Goal: Task Accomplishment & Management: Use online tool/utility

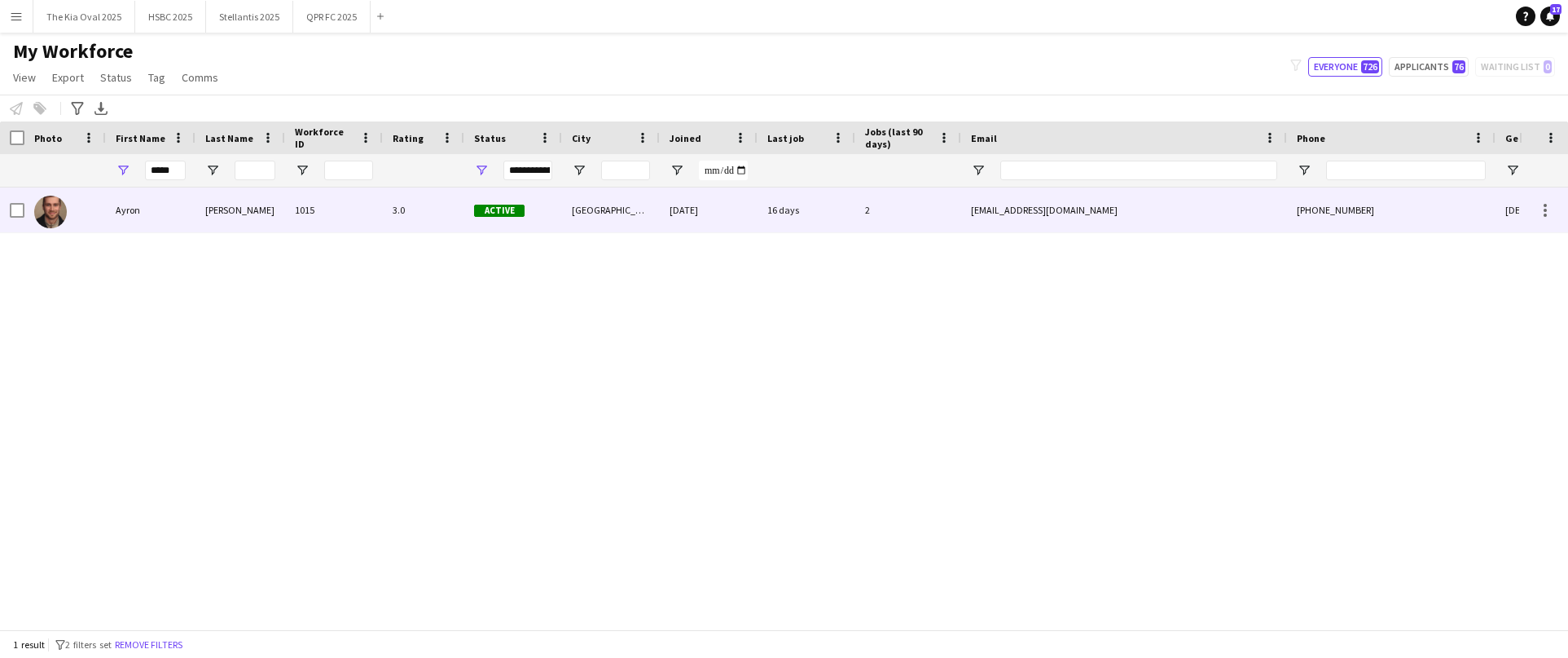
click at [147, 219] on div "Ayron" at bounding box center [151, 209] width 90 height 45
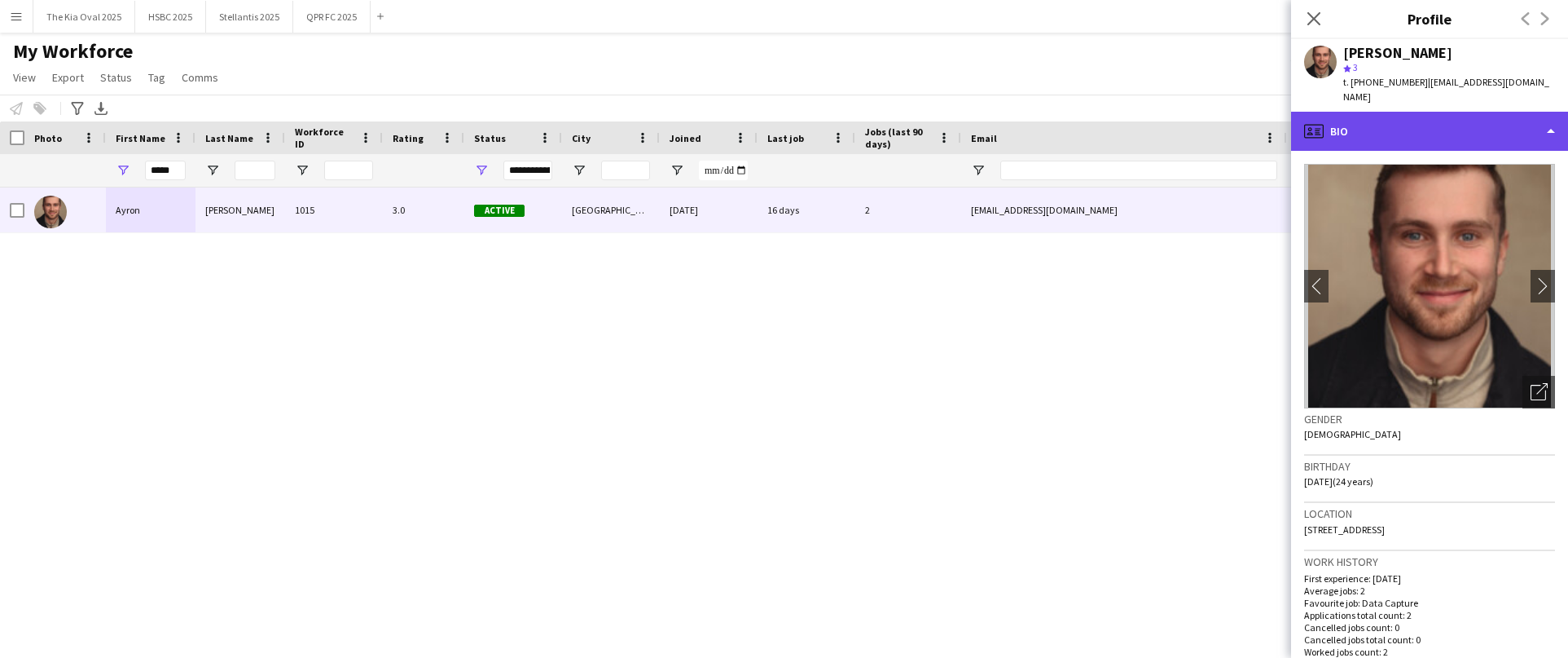
click at [1481, 111] on div "profile Bio" at bounding box center [1429, 131] width 277 height 39
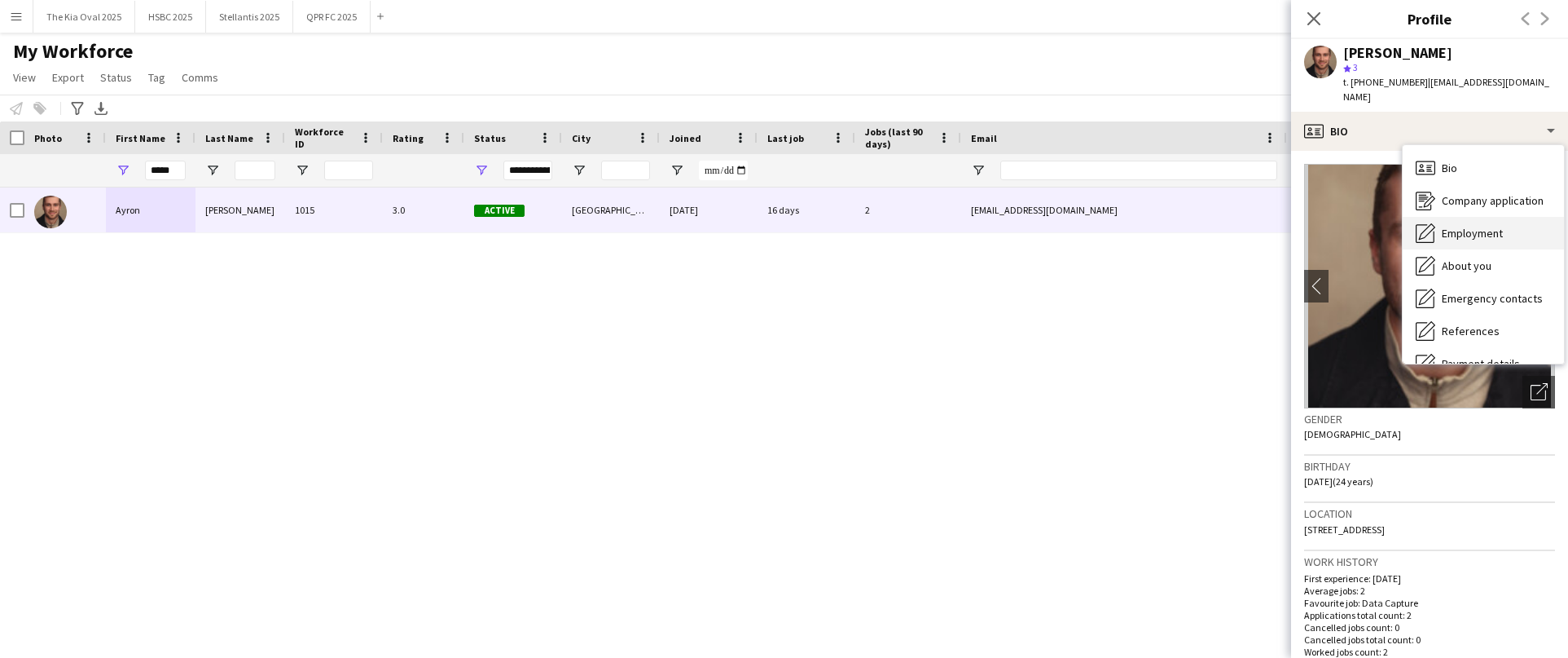
click at [1505, 222] on div "Employment Employment" at bounding box center [1483, 233] width 162 height 33
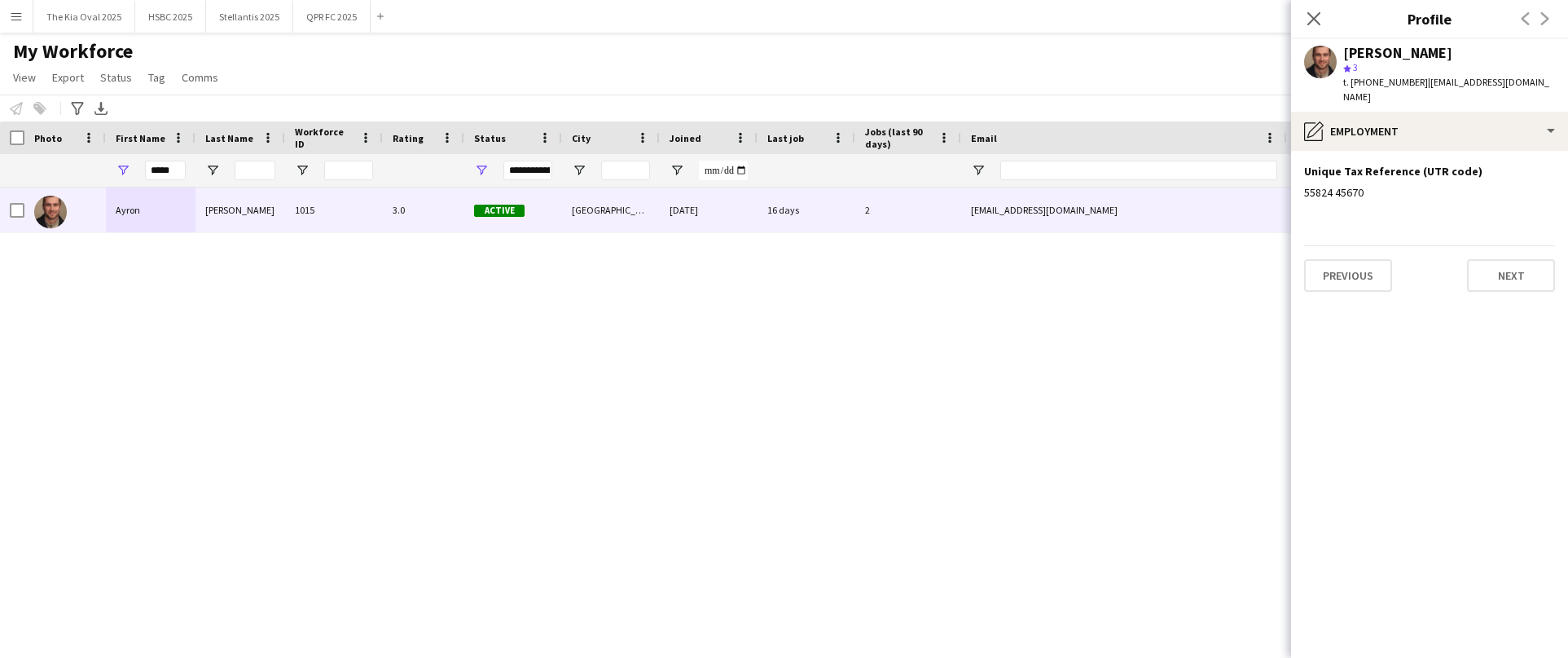
click at [965, 403] on div "[PERSON_NAME] 1015 3.0 Active [GEOGRAPHIC_DATA] [DATE] 16 days 2 [EMAIL_ADDRESS…" at bounding box center [759, 408] width 1520 height 441
click at [65, 19] on button "The Kia Oval 2025 Close" at bounding box center [84, 16] width 101 height 32
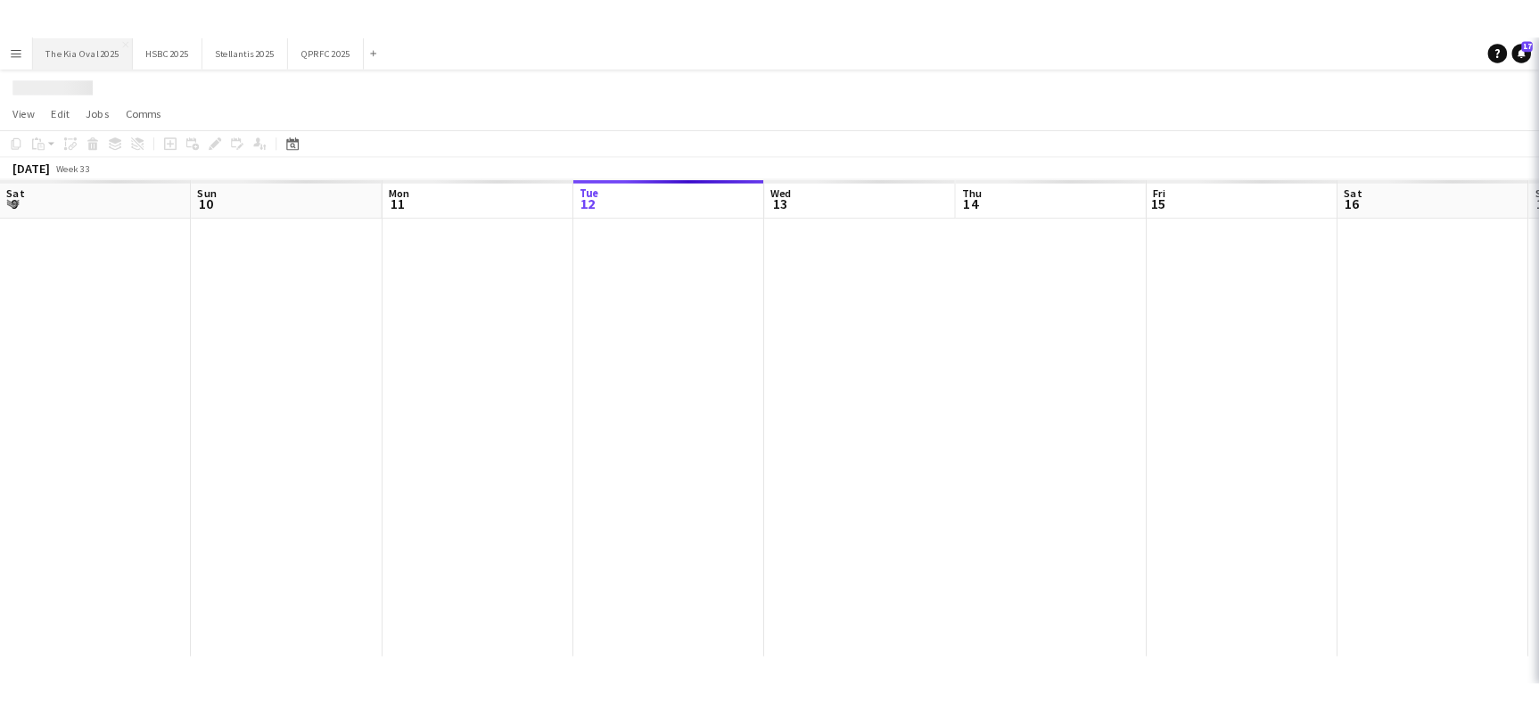
scroll to position [0, 426]
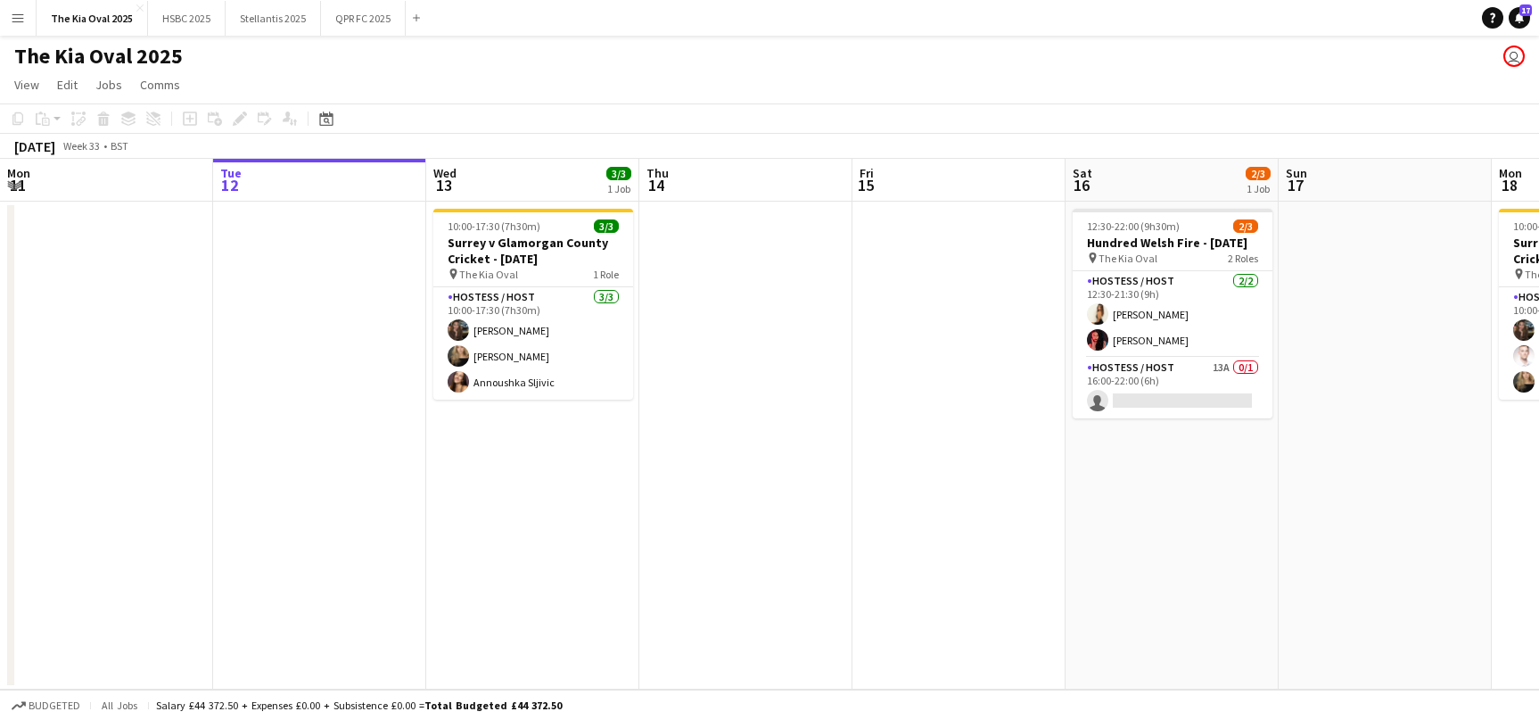
click at [12, 21] on app-icon "Menu" at bounding box center [18, 18] width 14 height 14
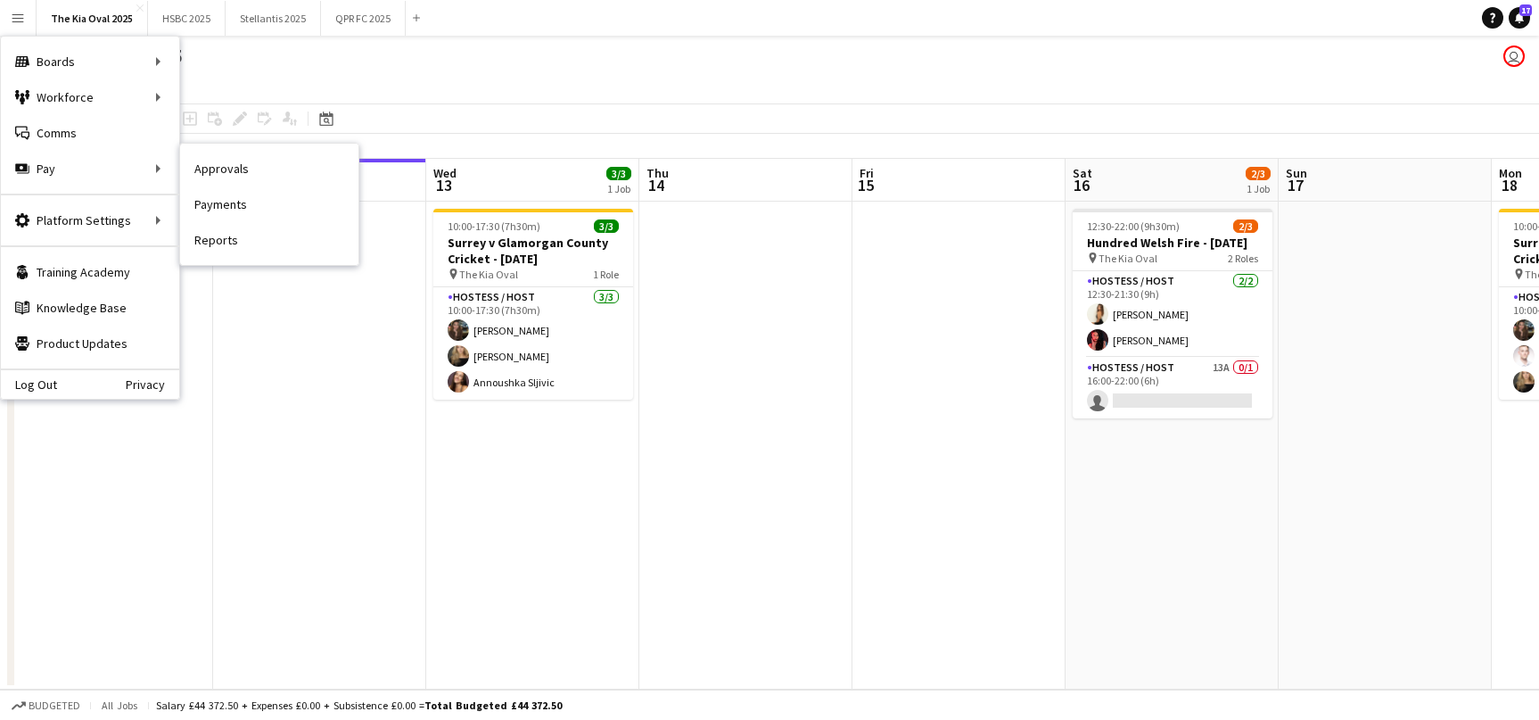
drag, startPoint x: 259, startPoint y: 201, endPoint x: 253, endPoint y: 193, distance: 10.2
click at [259, 200] on link "Payments" at bounding box center [269, 204] width 178 height 36
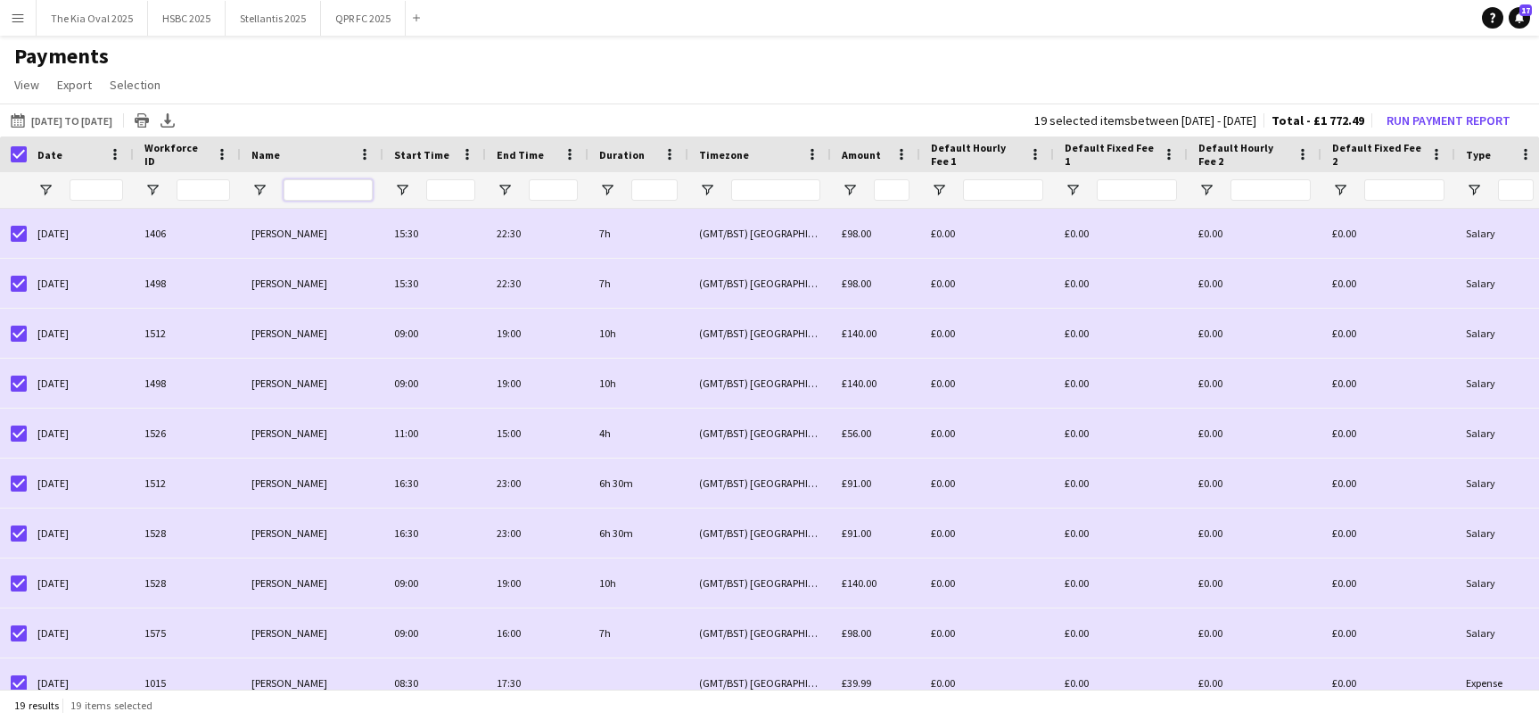
click at [328, 186] on input "Name Filter Input" at bounding box center [328, 189] width 89 height 21
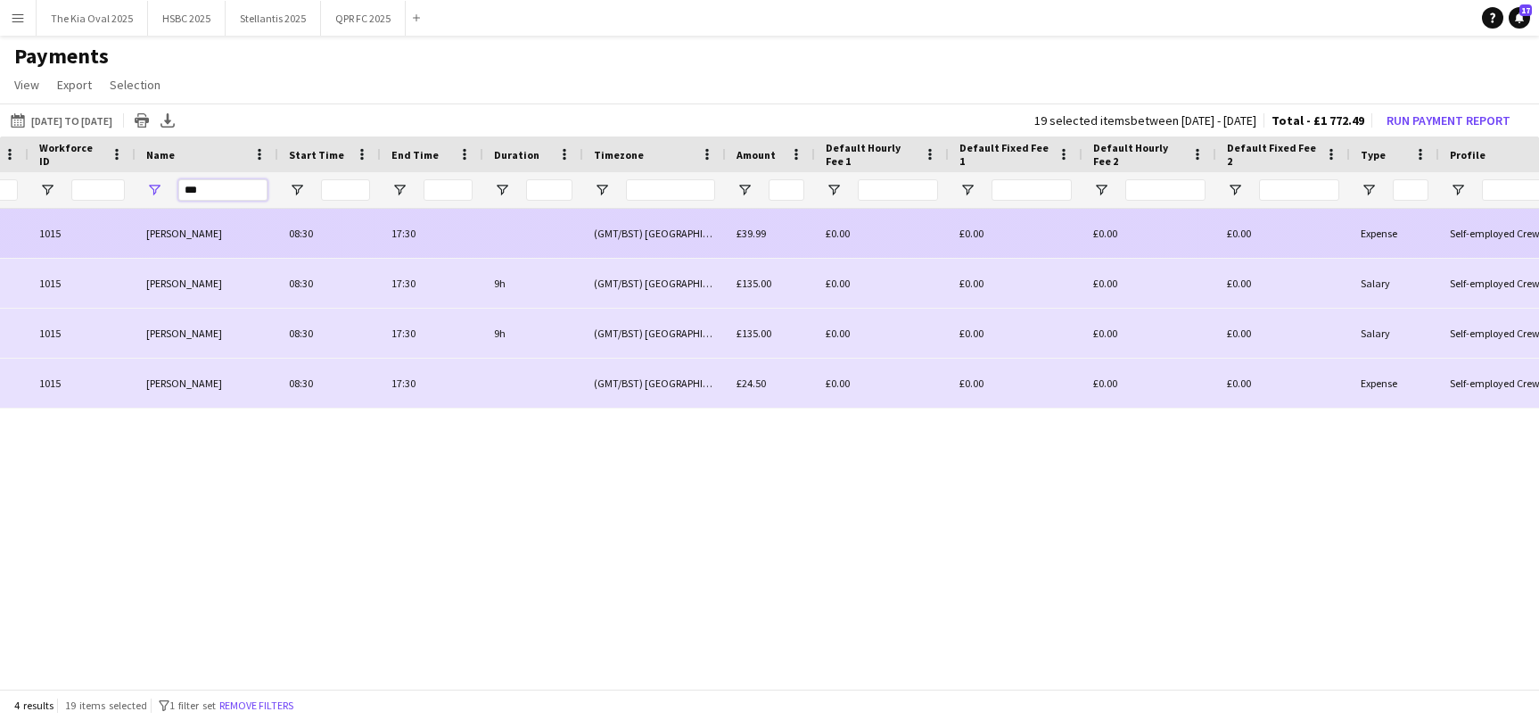
scroll to position [0, 298]
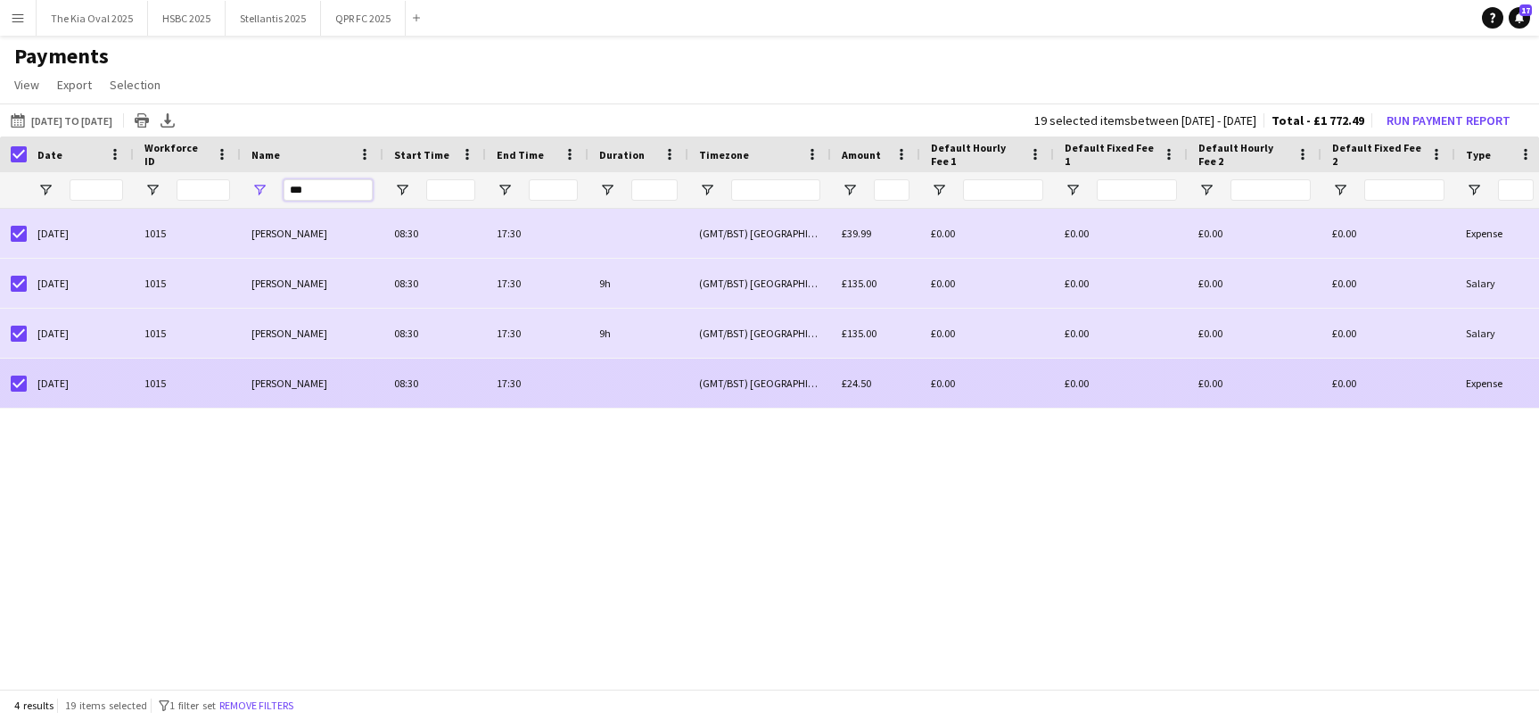
type input "***"
click at [836, 384] on div "£24.50" at bounding box center [875, 382] width 89 height 49
click at [598, 385] on div at bounding box center [639, 382] width 100 height 49
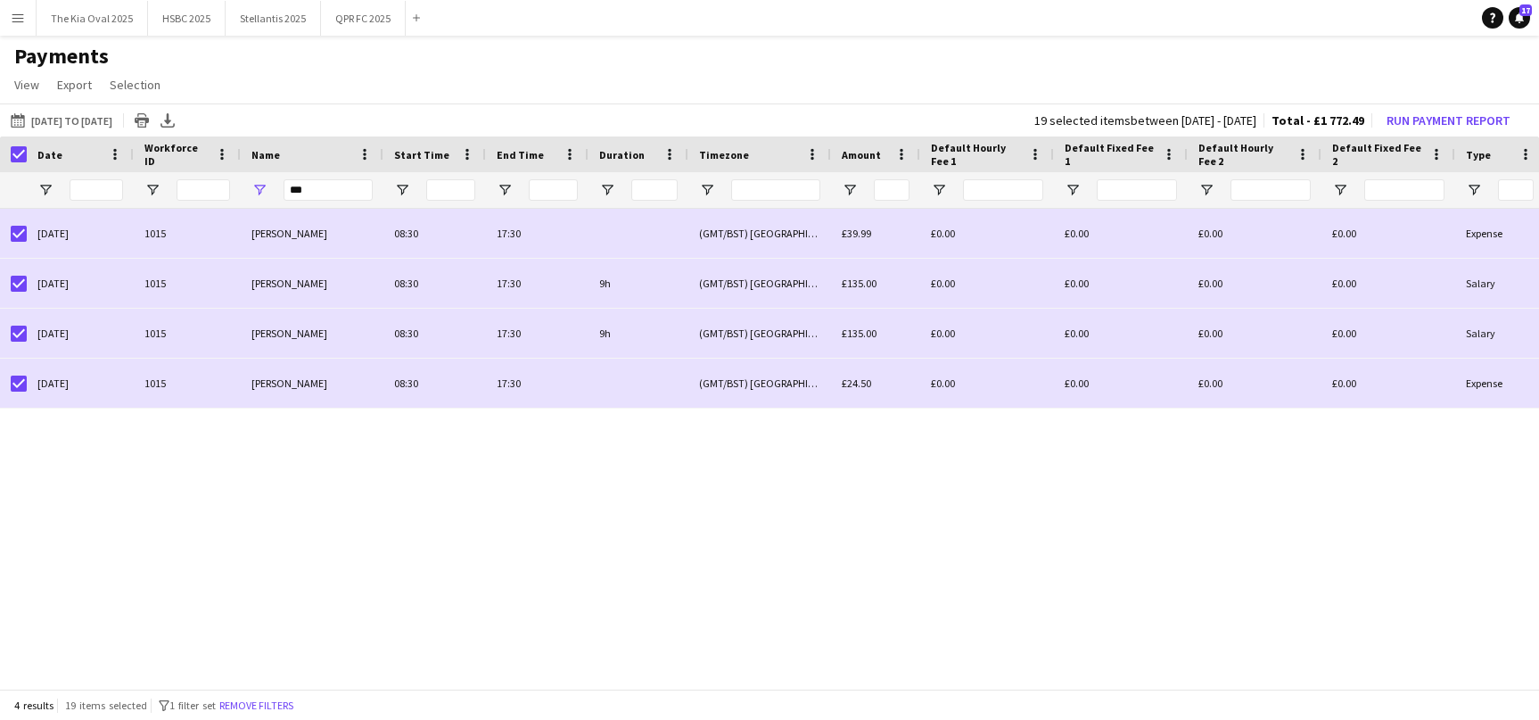
click at [20, 18] on app-icon "Menu" at bounding box center [18, 18] width 14 height 14
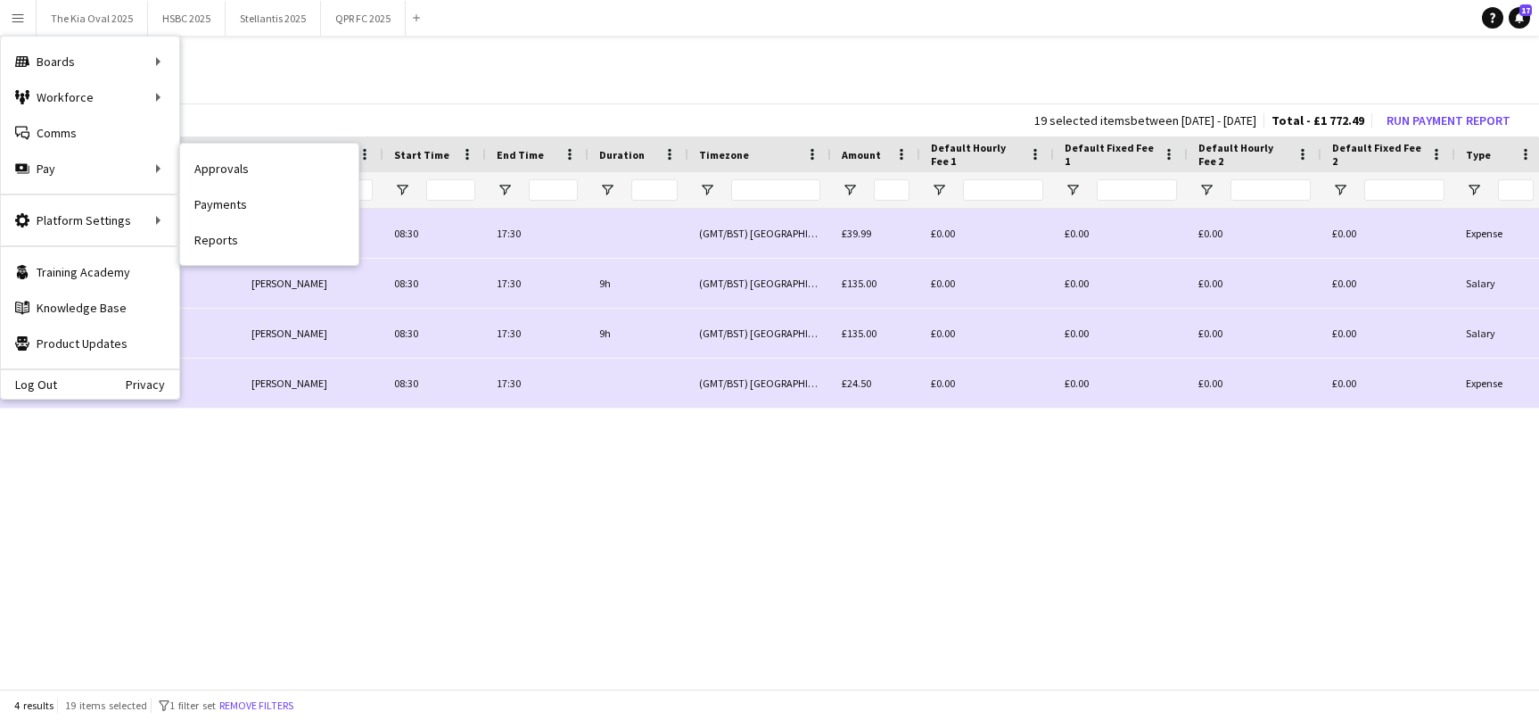
click at [221, 165] on link "Approvals" at bounding box center [269, 169] width 178 height 36
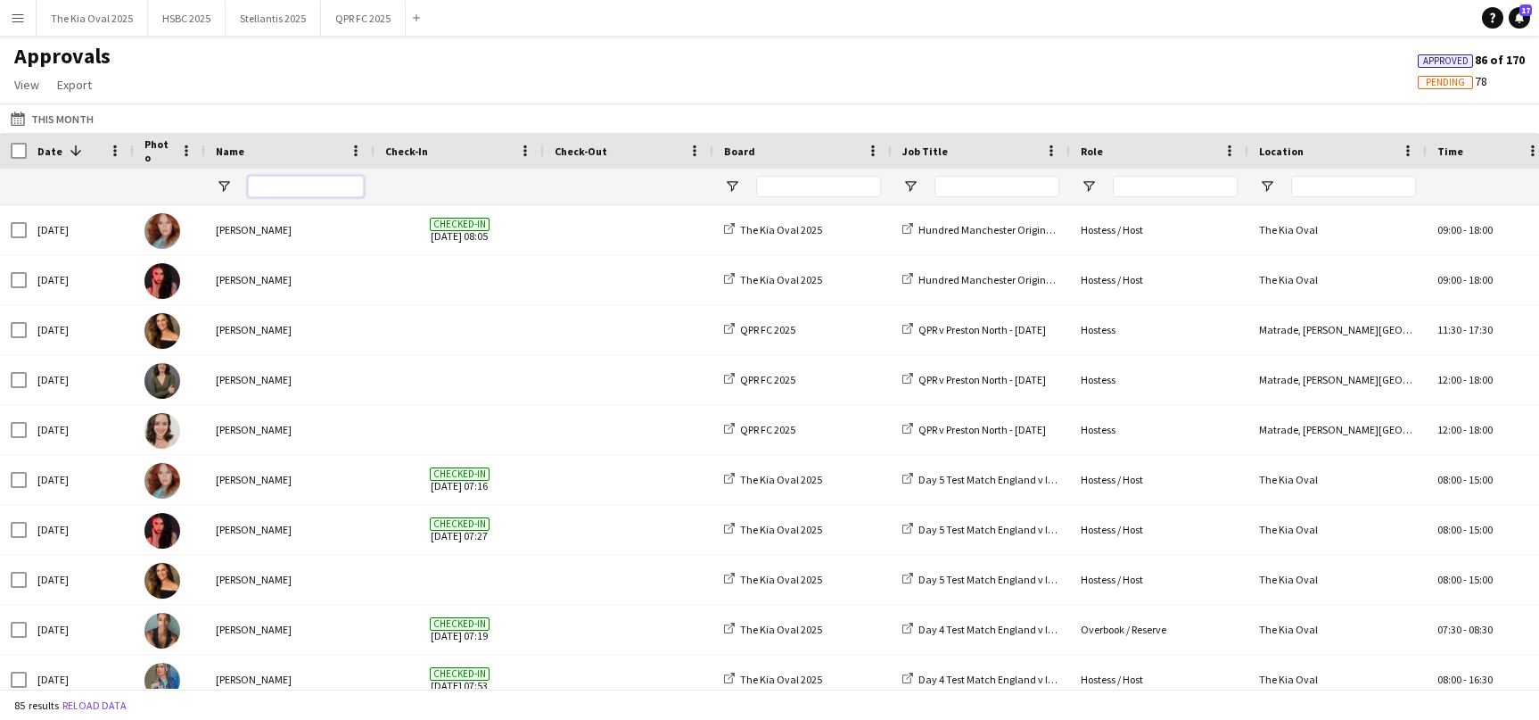
click at [309, 191] on input "Name Filter Input" at bounding box center [306, 186] width 116 height 21
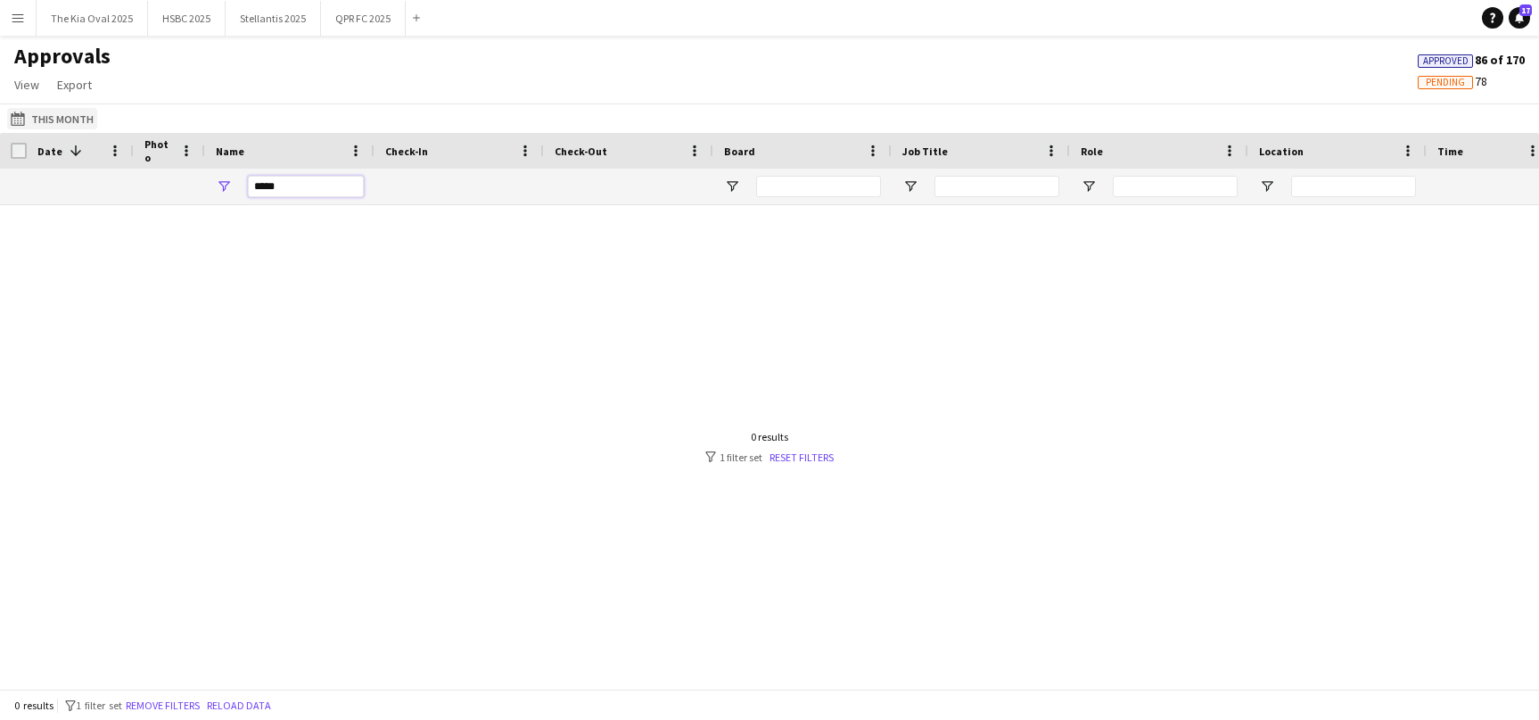
type input "*****"
click at [48, 117] on button "This Month This Month" at bounding box center [52, 118] width 90 height 21
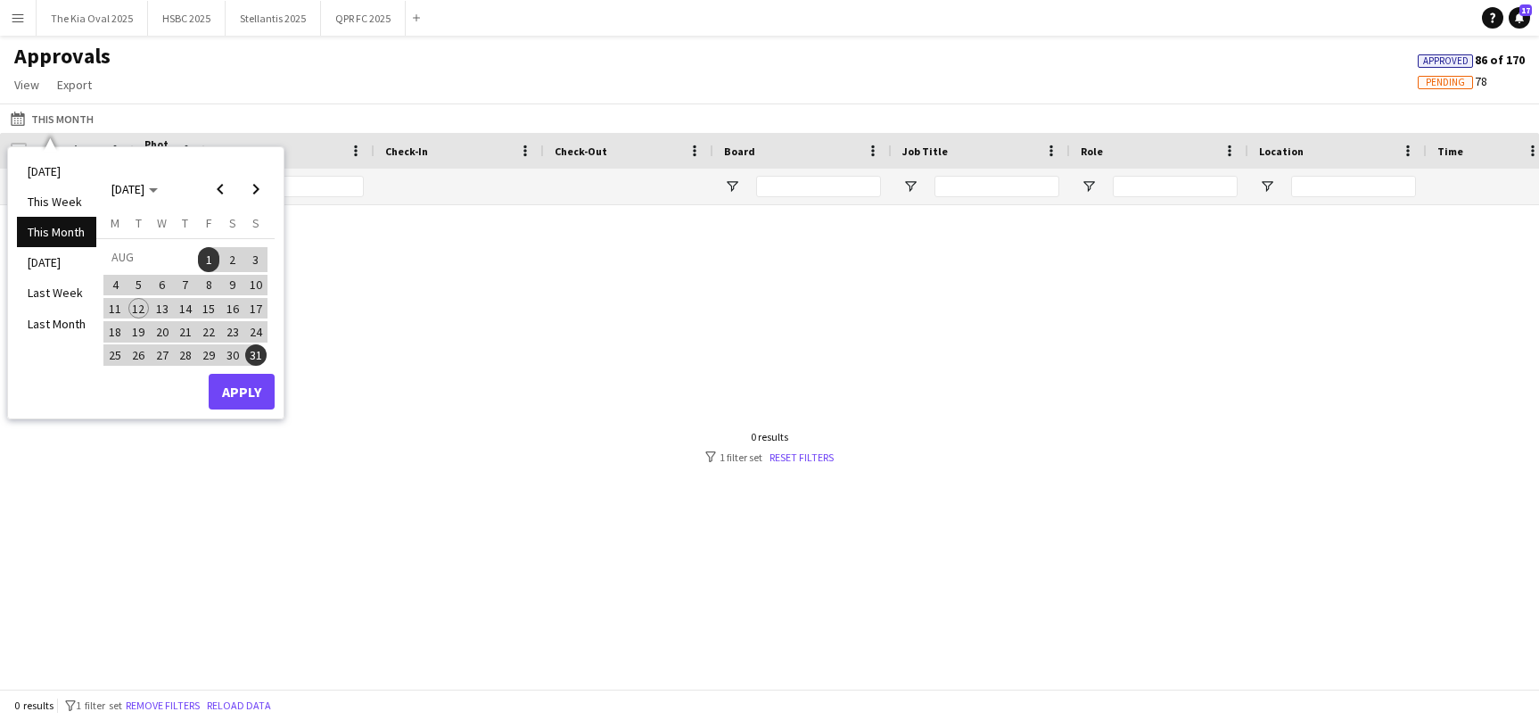
click at [74, 317] on li "Last Month" at bounding box center [56, 324] width 79 height 30
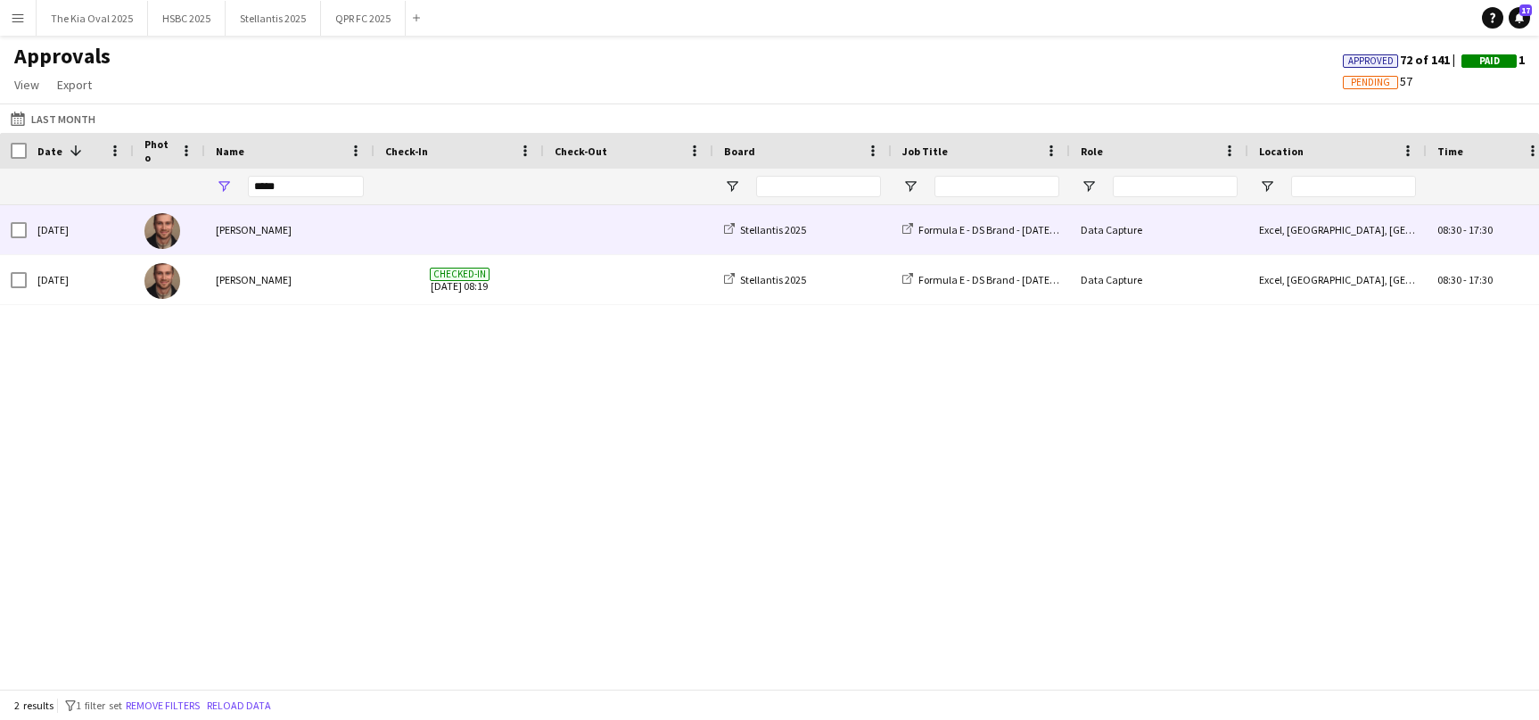
click at [550, 226] on div at bounding box center [628, 229] width 169 height 49
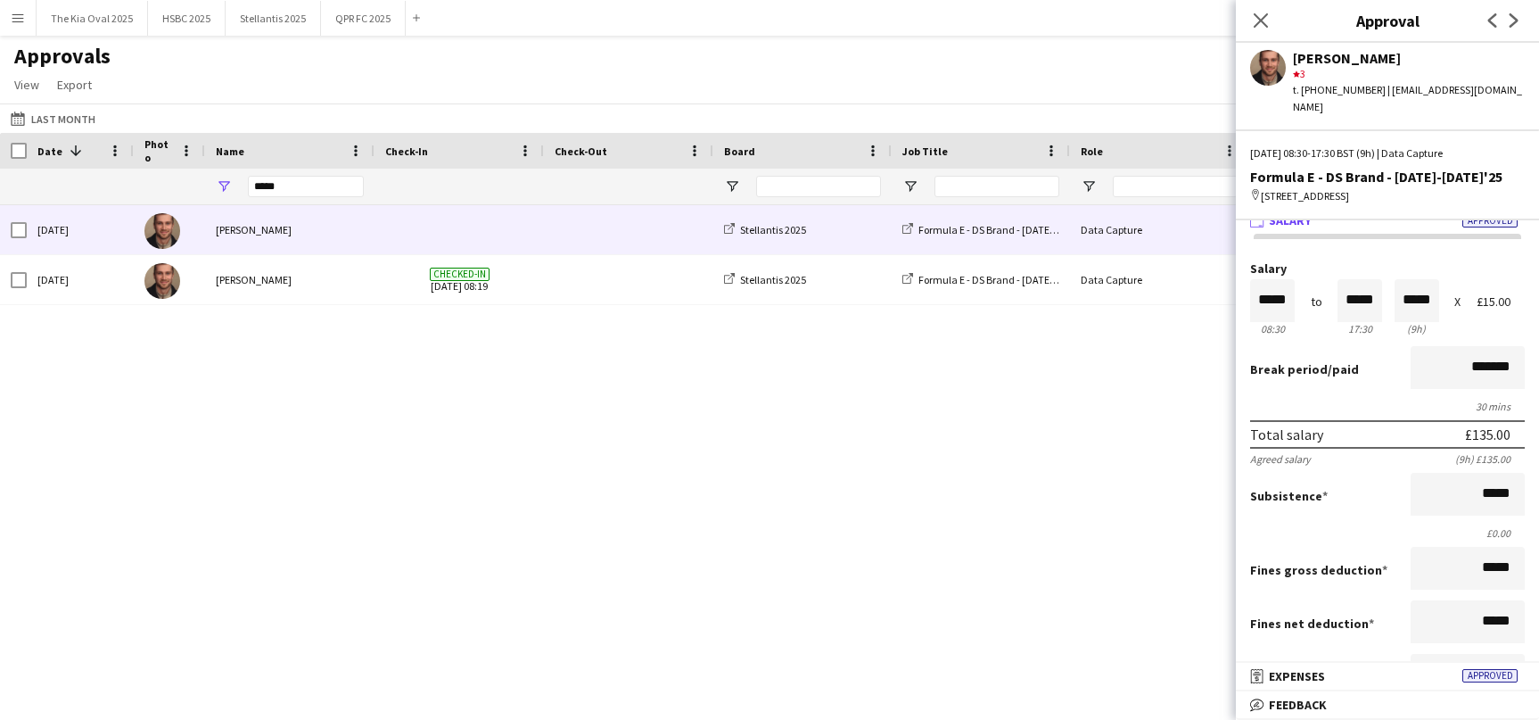
click at [1307, 679] on span "Expenses" at bounding box center [1297, 676] width 56 height 16
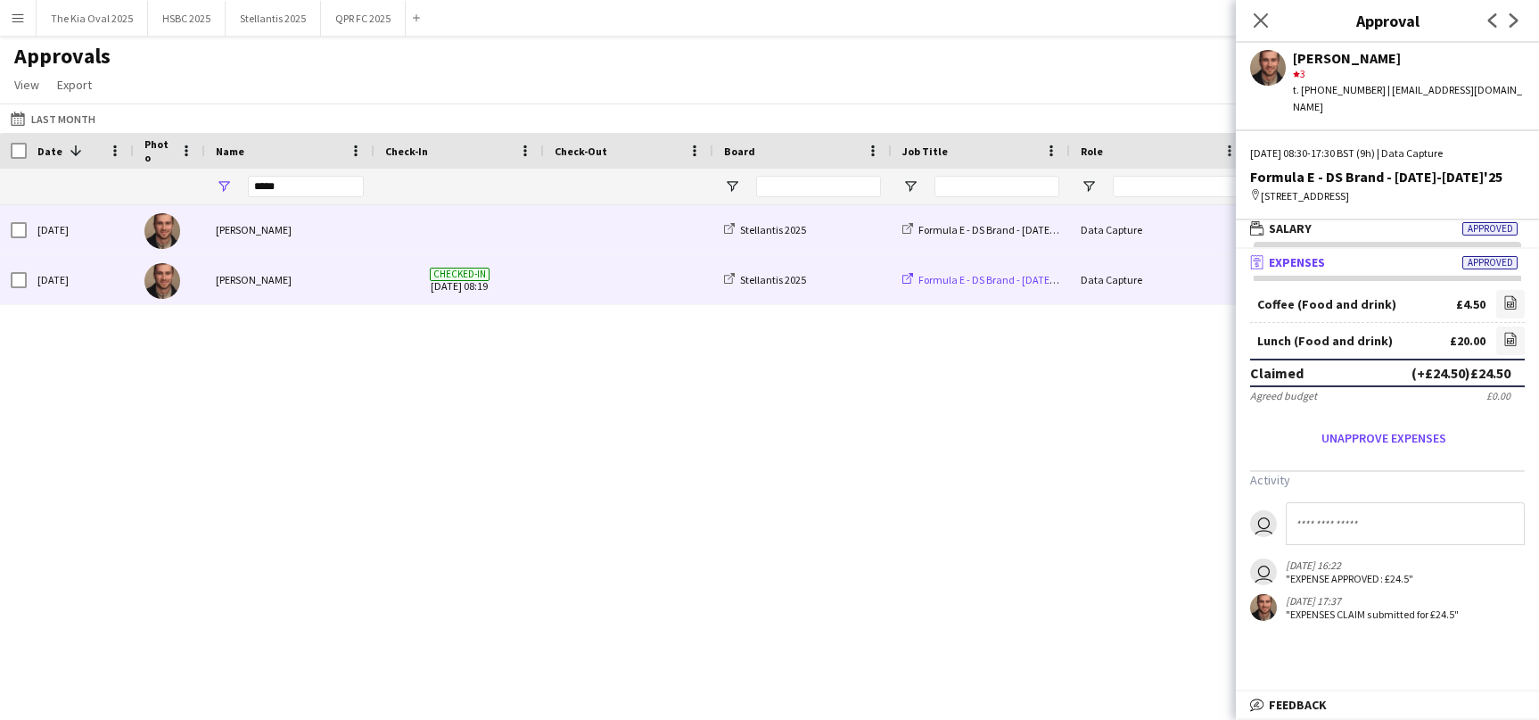
click at [1066, 276] on span "Formula E - DS Brand - [DATE]-[DATE]'25" at bounding box center [1009, 279] width 183 height 13
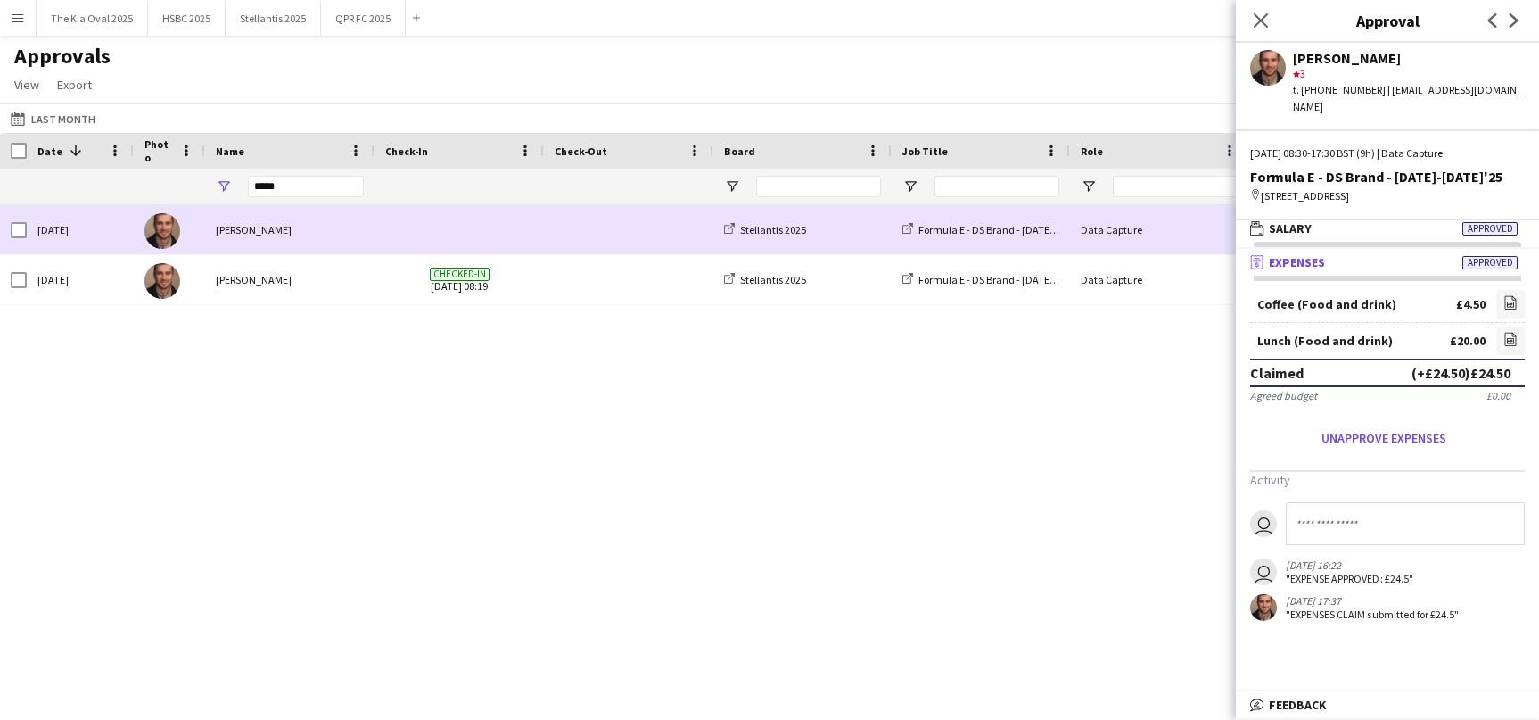
click at [588, 224] on span at bounding box center [629, 229] width 148 height 49
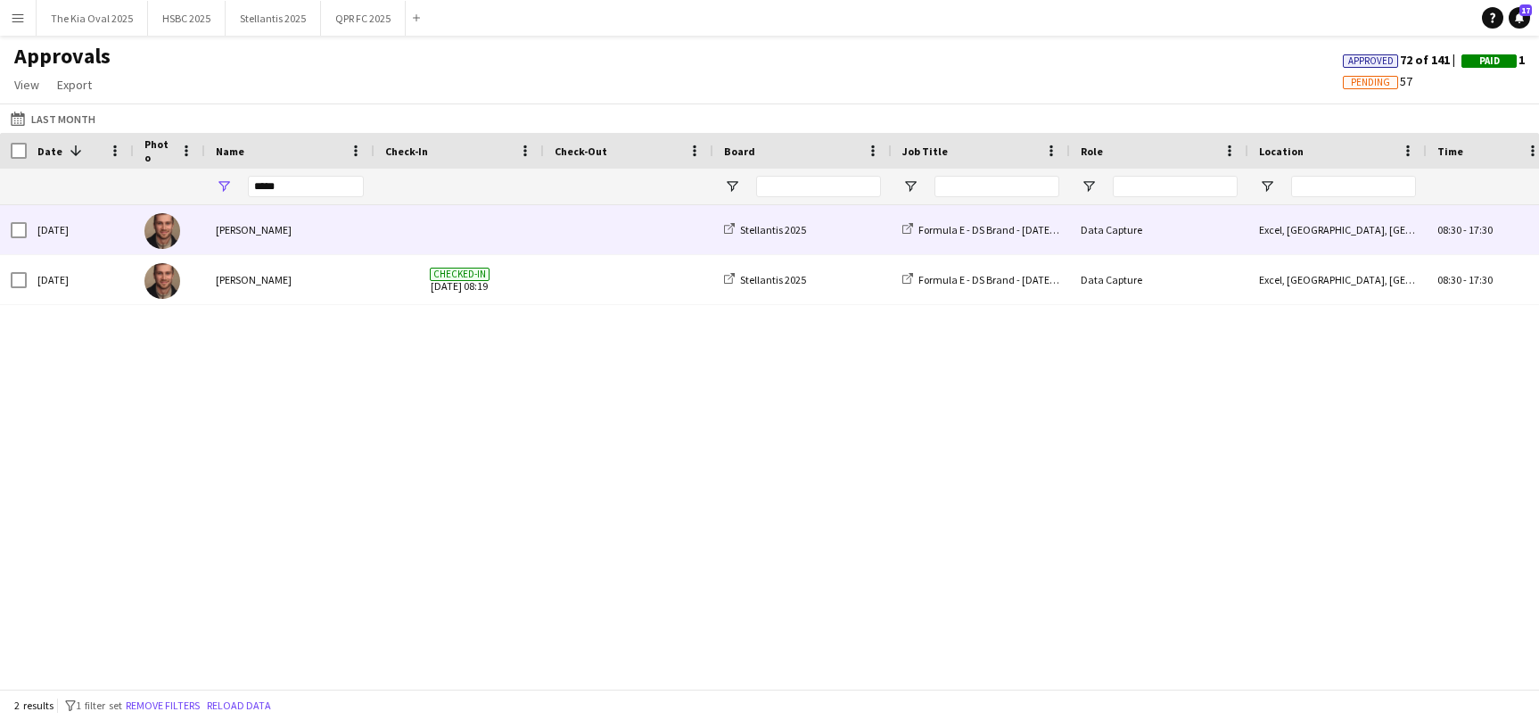
click at [588, 224] on span at bounding box center [629, 229] width 148 height 49
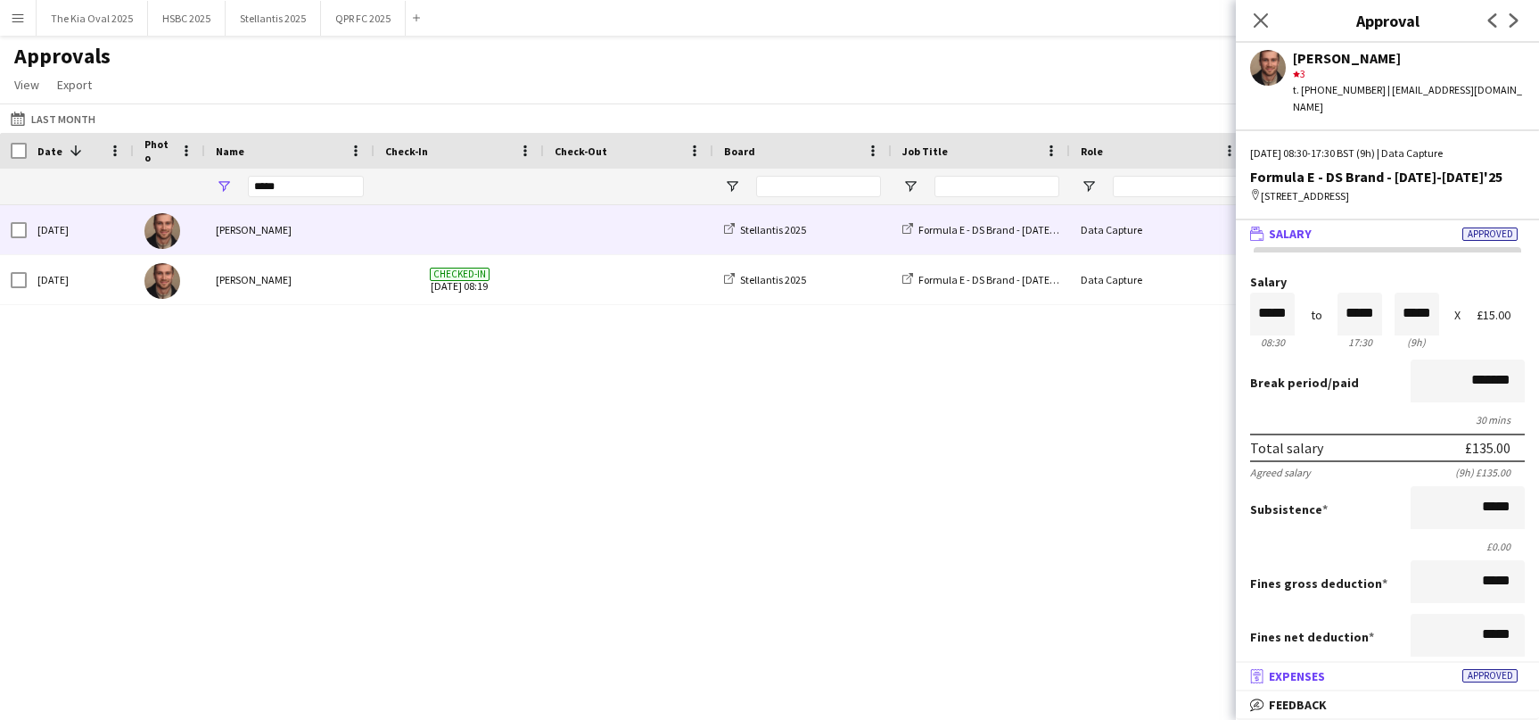
click at [1318, 672] on span "Expenses" at bounding box center [1297, 676] width 56 height 16
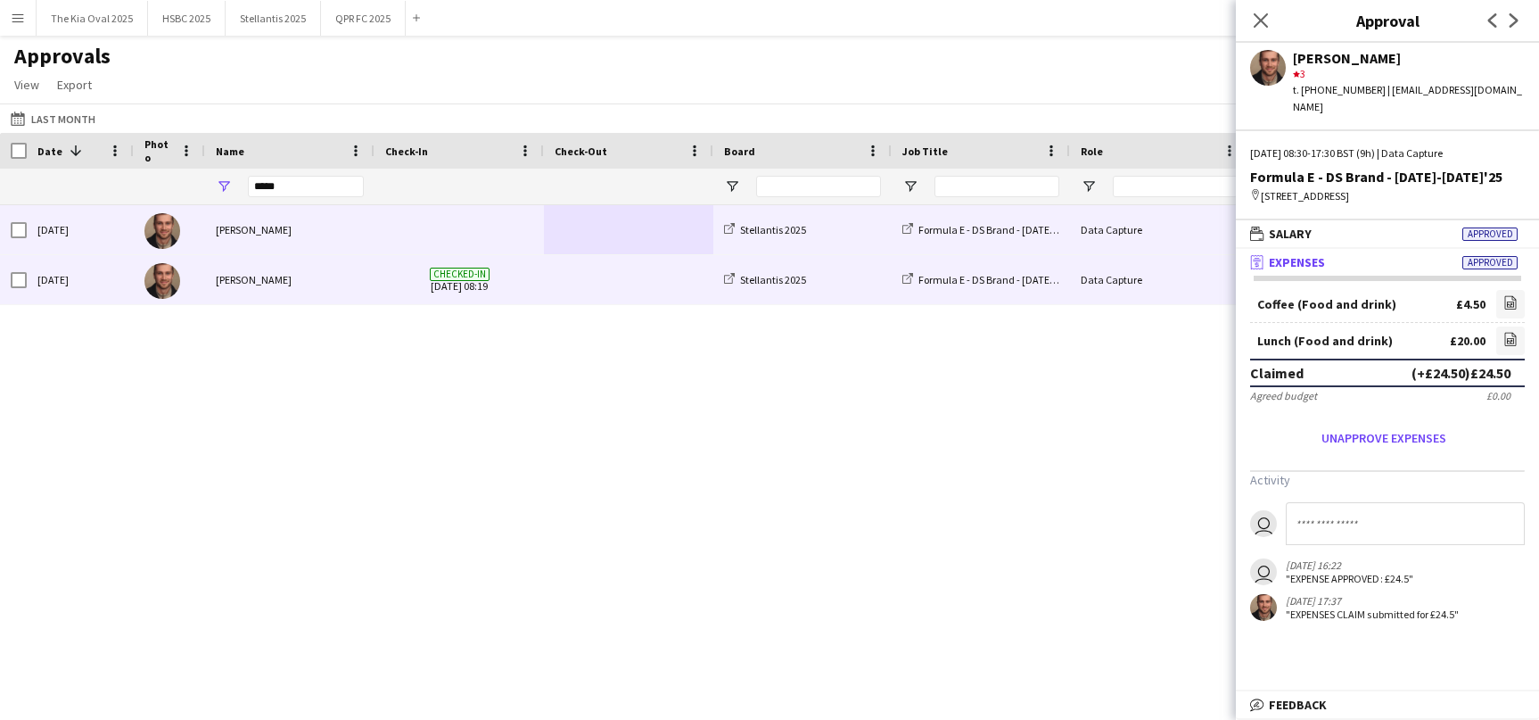
click at [671, 287] on span at bounding box center [629, 279] width 148 height 49
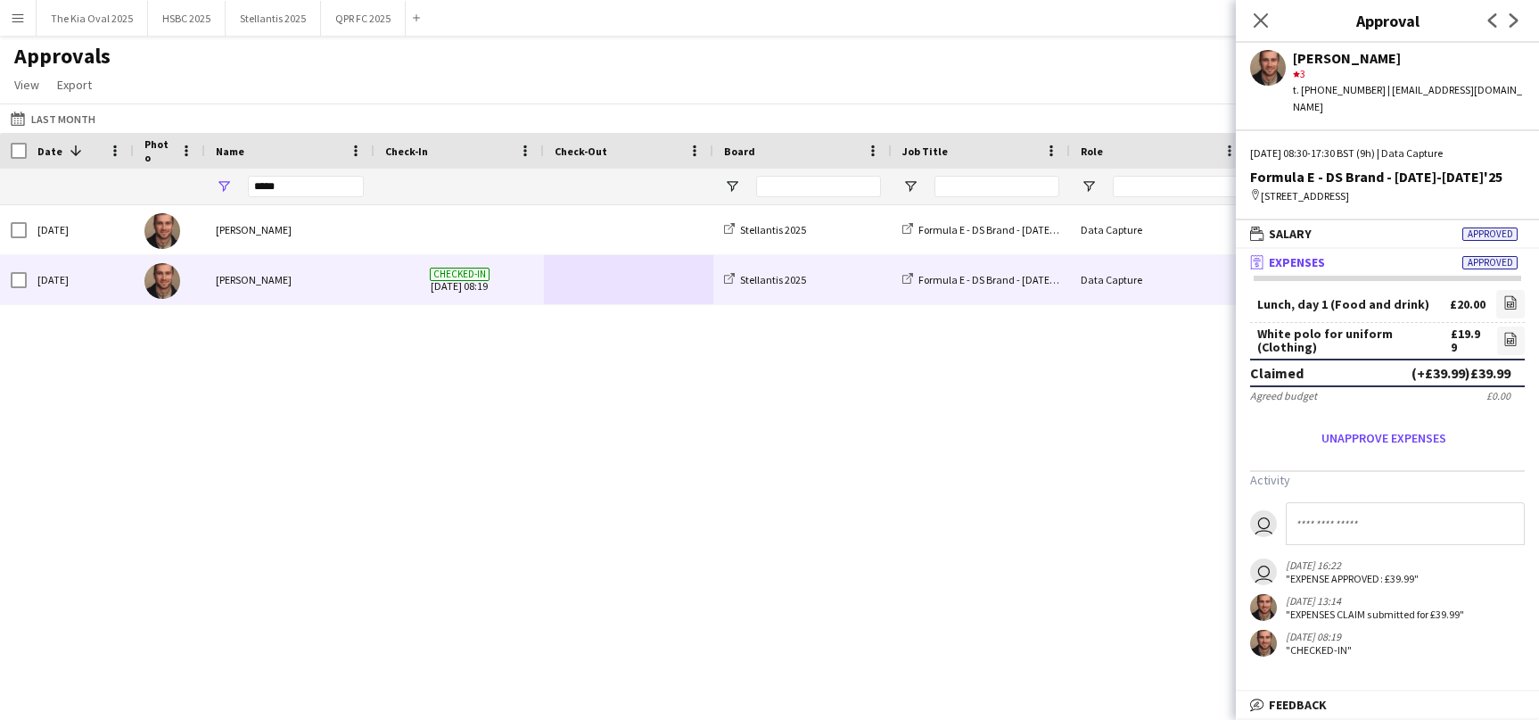
click at [1201, 401] on div "[DATE] [PERSON_NAME] Stellantis 2025 Formula E - DS Brand - [DATE]-[DATE]'25 Da…" at bounding box center [769, 446] width 1539 height 483
click at [1260, 21] on icon at bounding box center [1260, 20] width 17 height 17
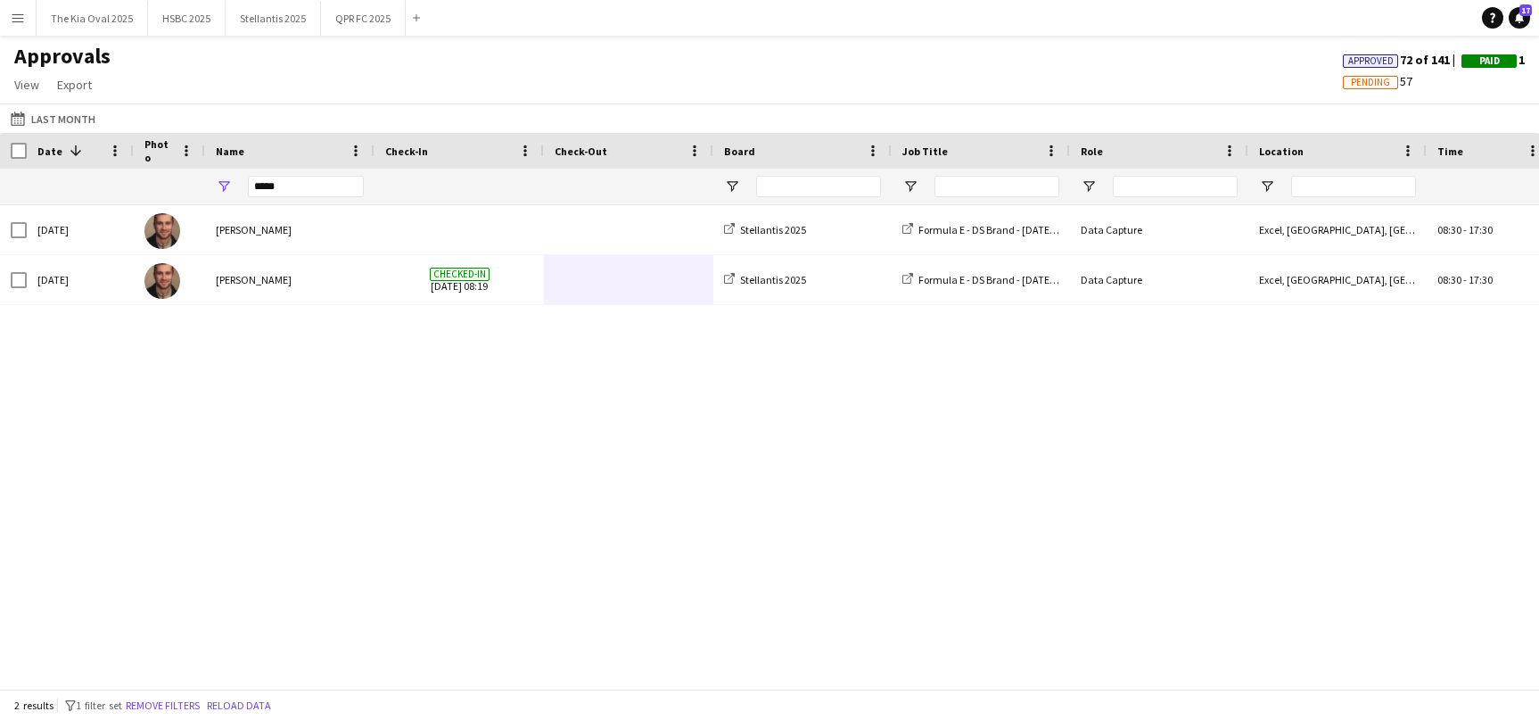
click at [29, 9] on button "Menu" at bounding box center [18, 18] width 36 height 36
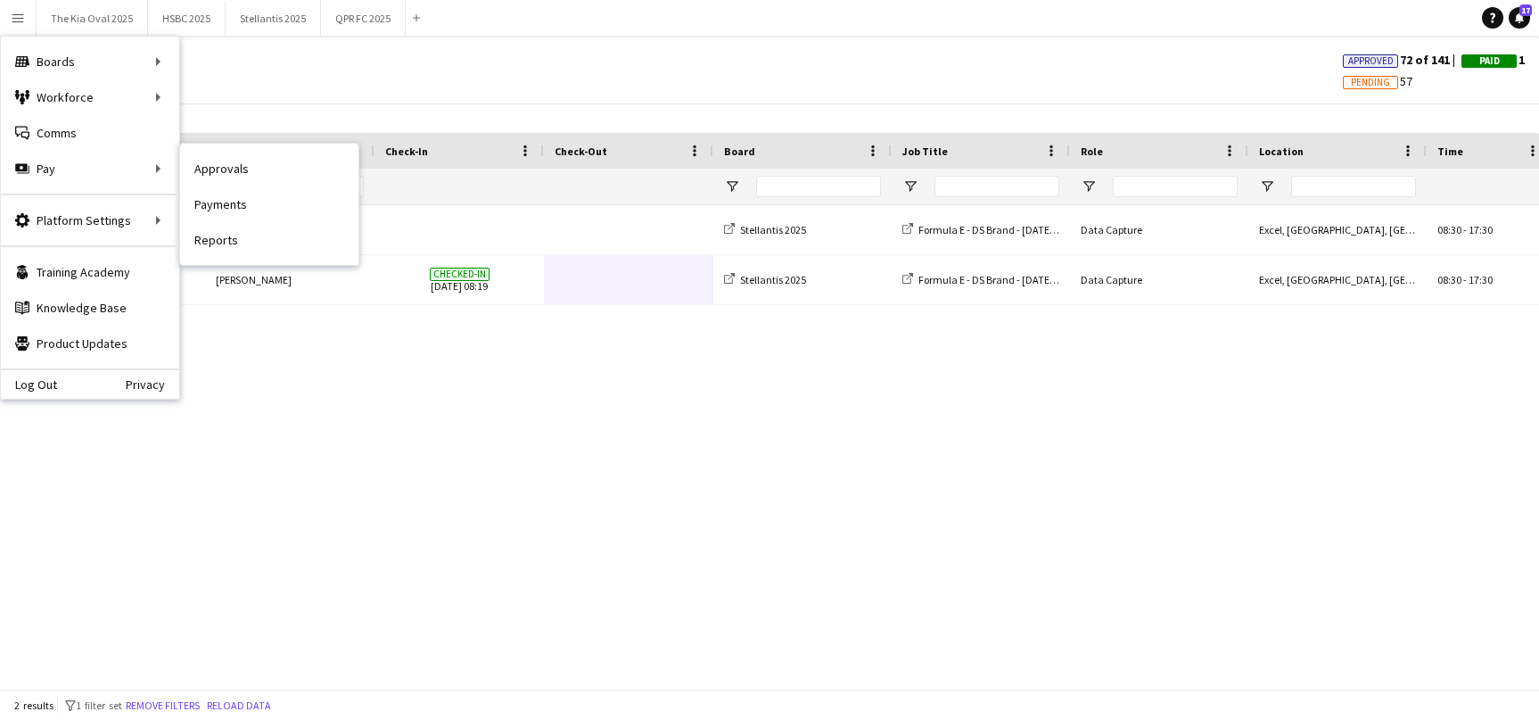
click at [258, 200] on link "Payments" at bounding box center [269, 204] width 178 height 36
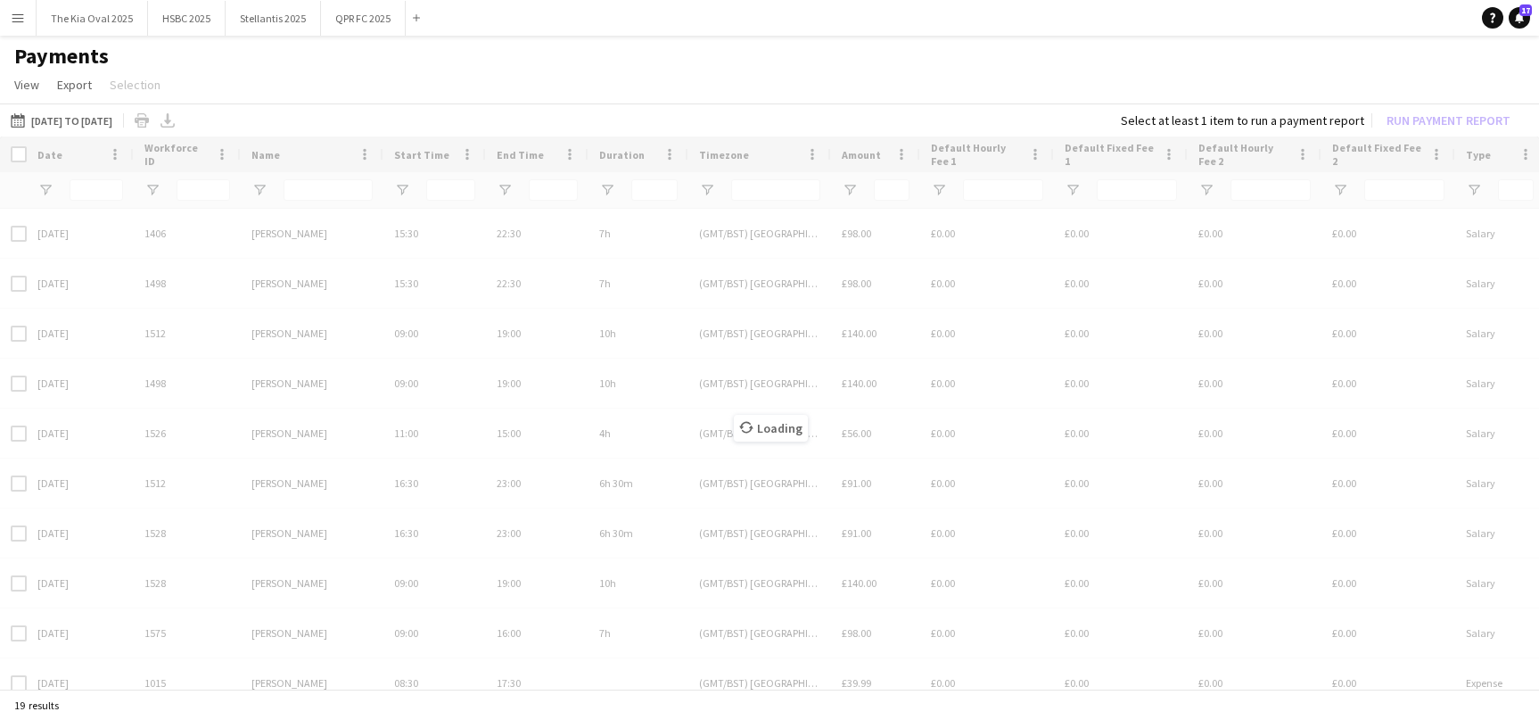
type input "***"
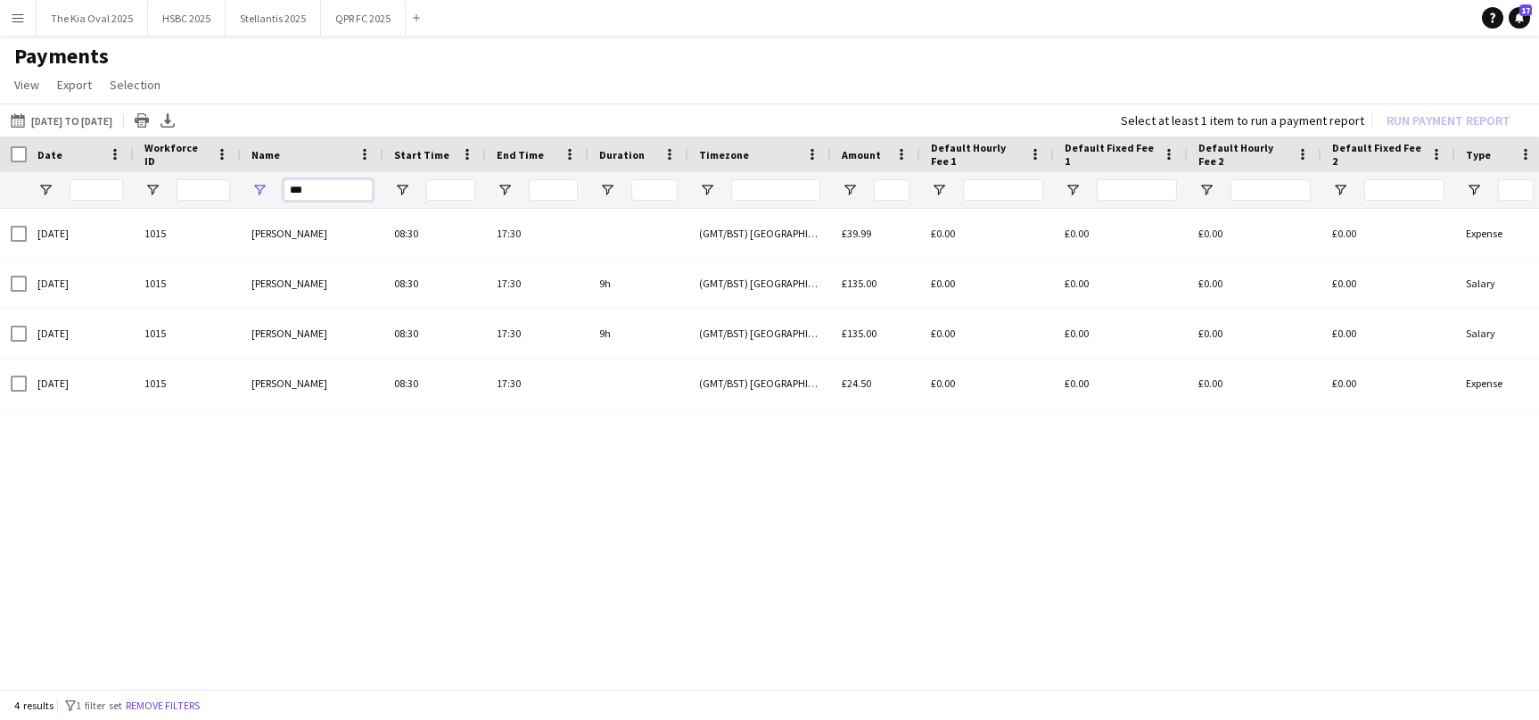
drag, startPoint x: 317, startPoint y: 192, endPoint x: 235, endPoint y: 185, distance: 82.3
click at [237, 185] on div "***" at bounding box center [1490, 190] width 2980 height 36
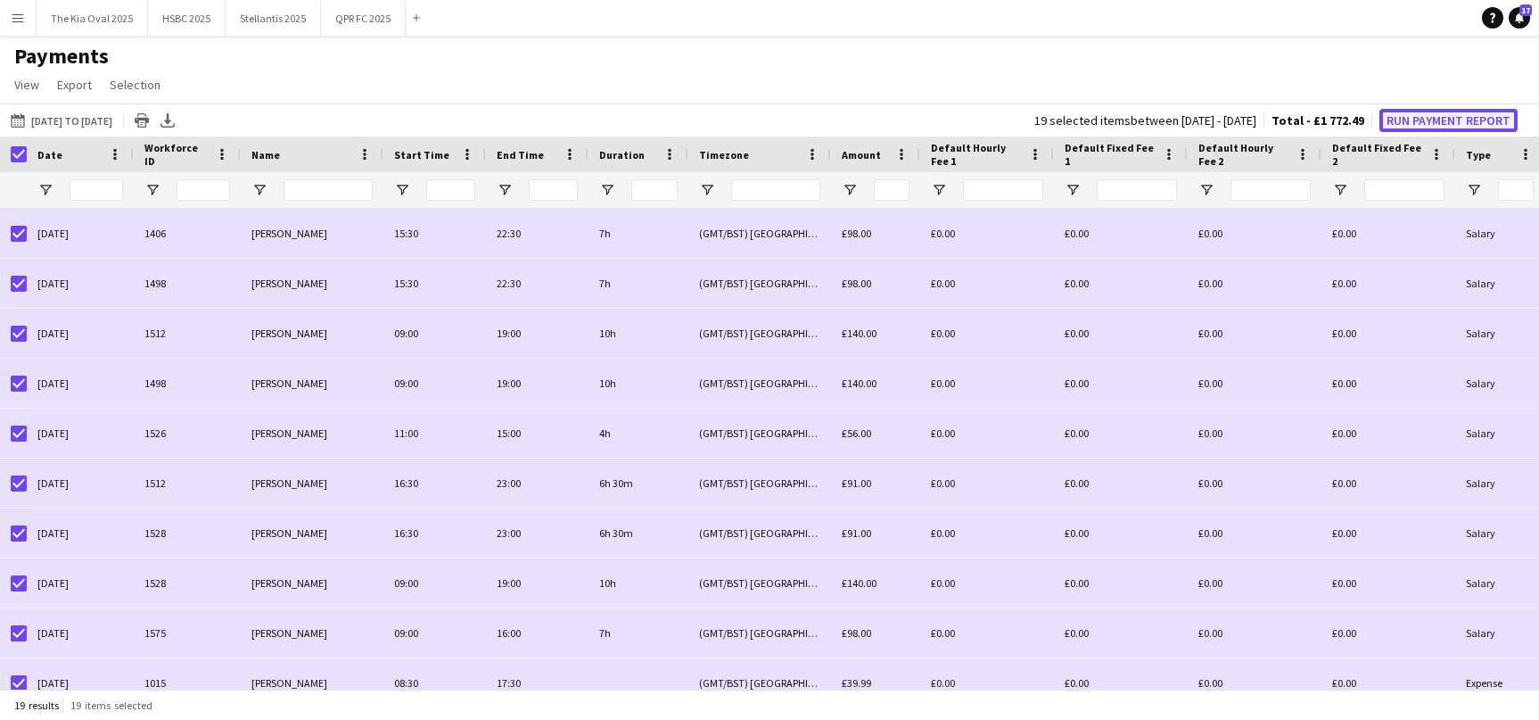
click at [1479, 119] on button "Run Payment Report" at bounding box center [1448, 120] width 138 height 23
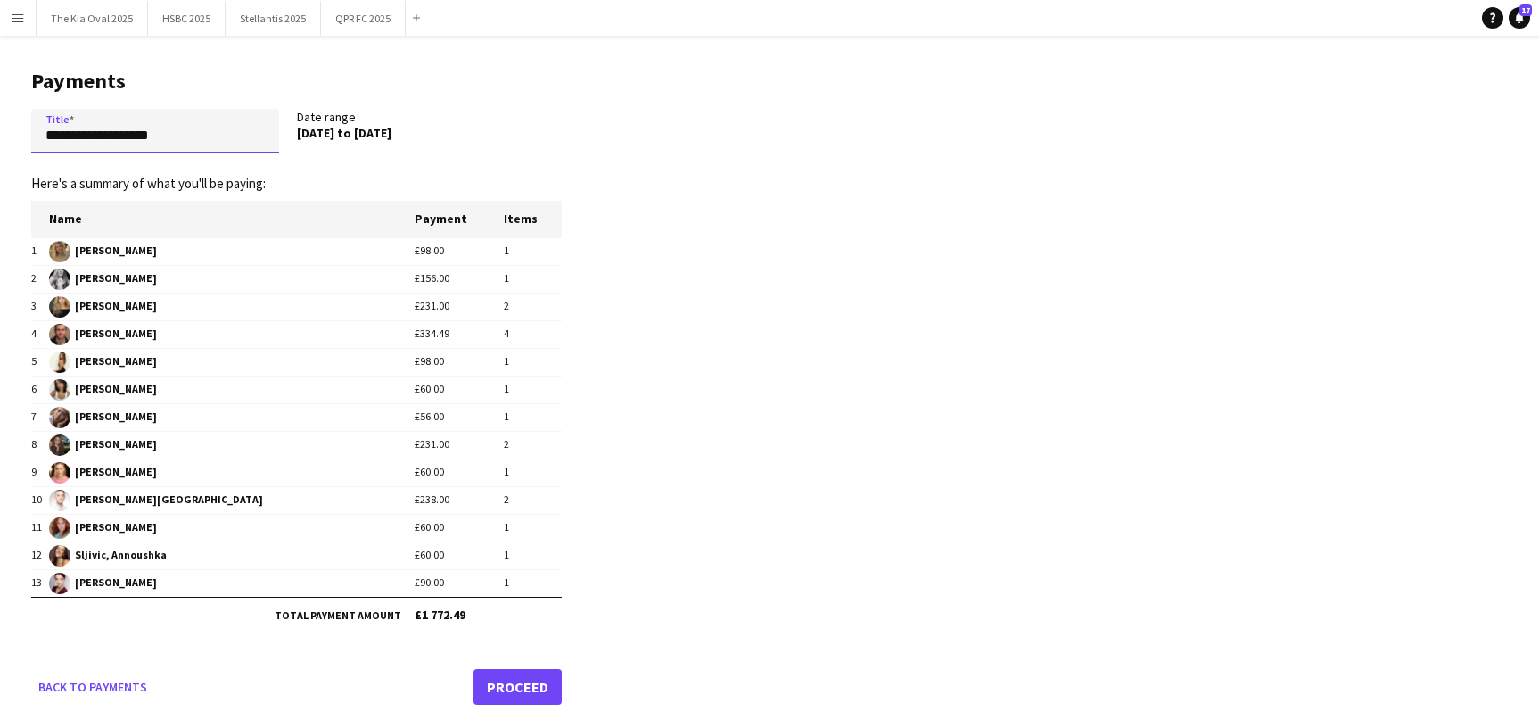
click at [238, 138] on input "**********" at bounding box center [155, 131] width 248 height 45
type input "**********"
click at [522, 687] on link "Proceed" at bounding box center [517, 687] width 88 height 36
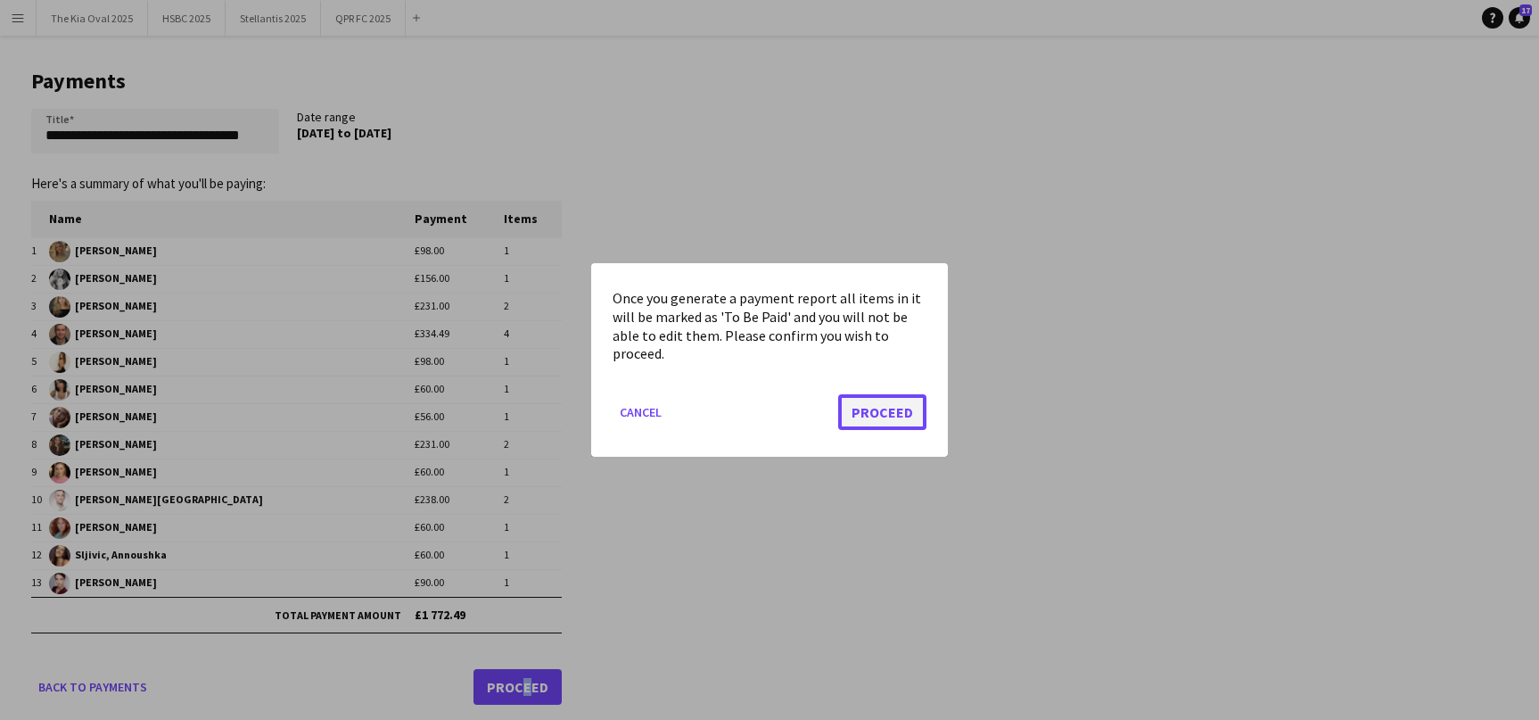
click at [909, 416] on button "Proceed" at bounding box center [882, 412] width 88 height 36
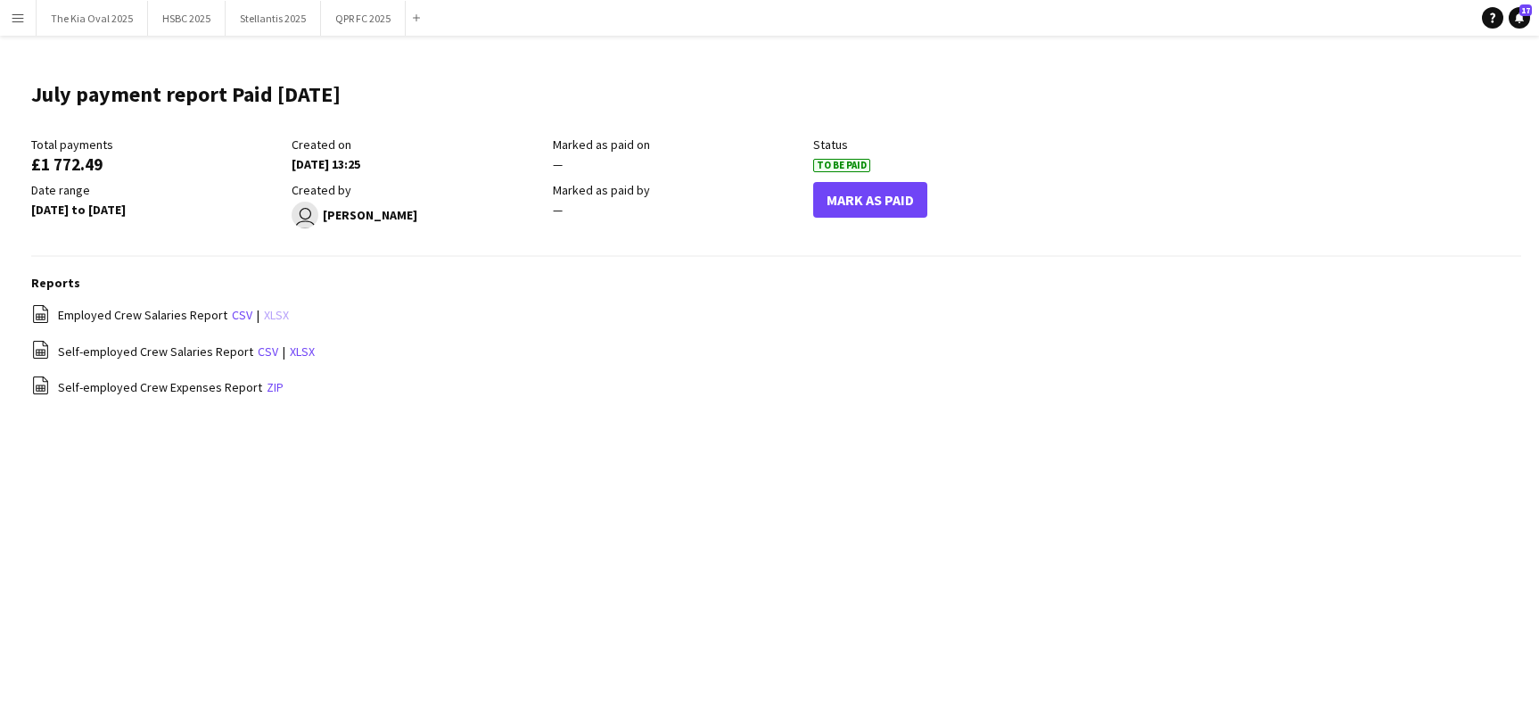
click at [277, 315] on link "xlsx" at bounding box center [276, 315] width 25 height 16
click at [290, 350] on link "xlsx" at bounding box center [302, 351] width 25 height 16
click at [267, 382] on link "zip" at bounding box center [275, 387] width 17 height 16
